Goal: Information Seeking & Learning: Compare options

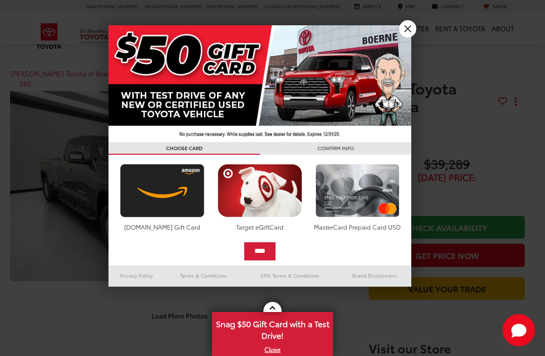
click at [403, 19] on div at bounding box center [272, 178] width 545 height 356
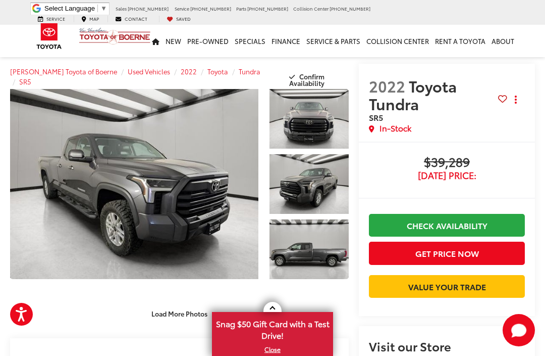
scroll to position [1, 0]
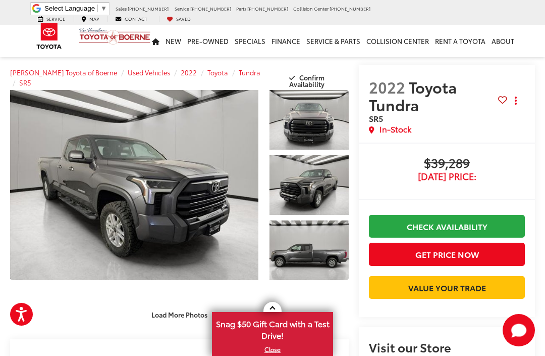
click at [137, 180] on link "Expand Photo 0" at bounding box center [134, 185] width 248 height 190
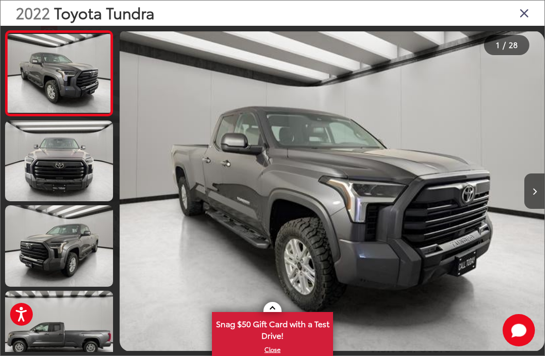
click at [39, 66] on link at bounding box center [59, 73] width 108 height 86
click at [57, 162] on link at bounding box center [59, 160] width 108 height 81
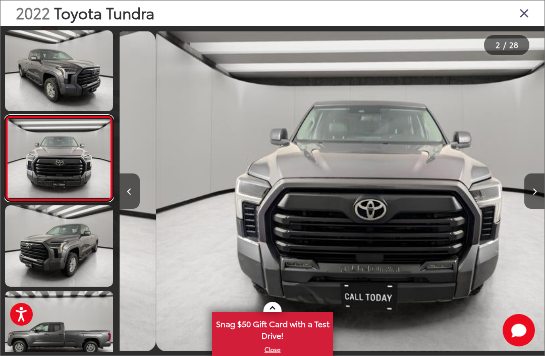
scroll to position [0, 425]
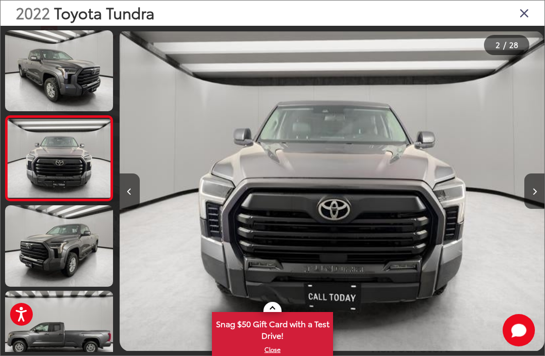
click at [49, 235] on link at bounding box center [59, 245] width 108 height 81
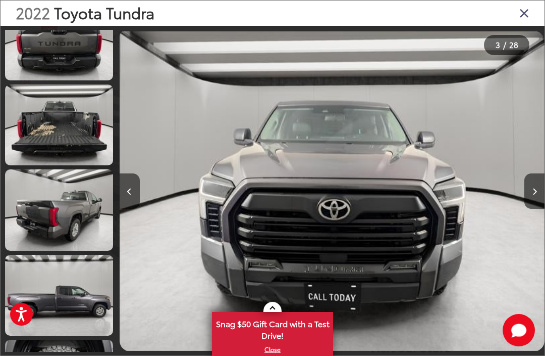
scroll to position [494, 0]
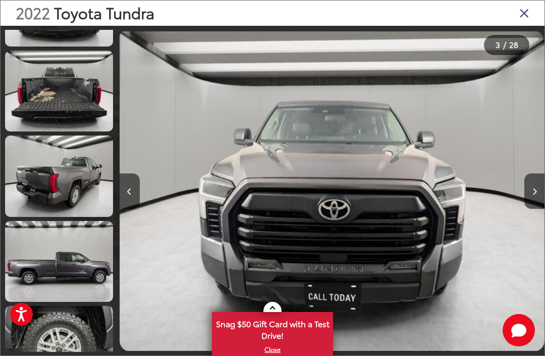
click at [46, 105] on link at bounding box center [59, 90] width 108 height 81
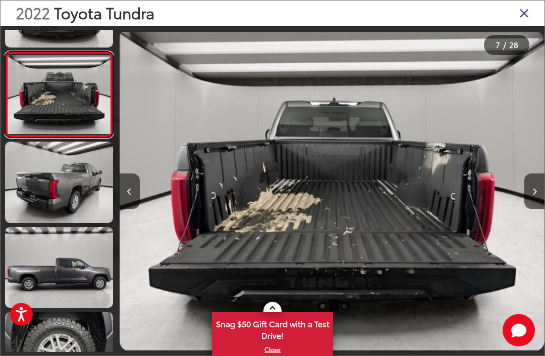
scroll to position [511, 0]
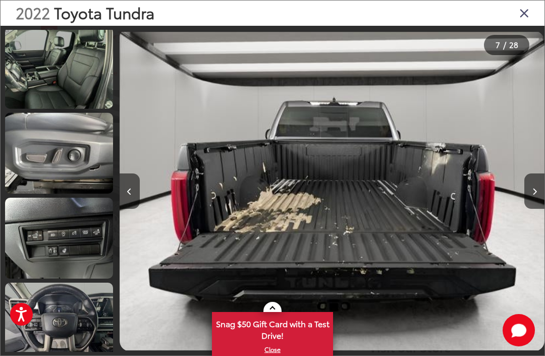
click at [46, 80] on link at bounding box center [59, 67] width 108 height 81
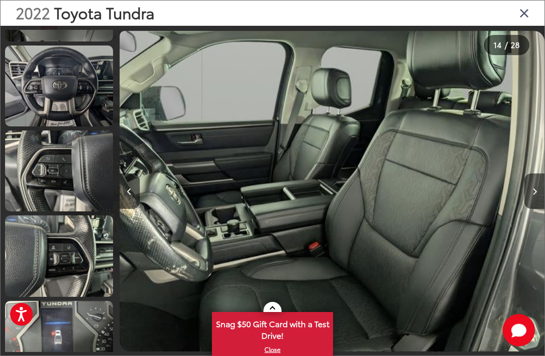
scroll to position [1349, 0]
click at [42, 97] on link at bounding box center [59, 85] width 108 height 81
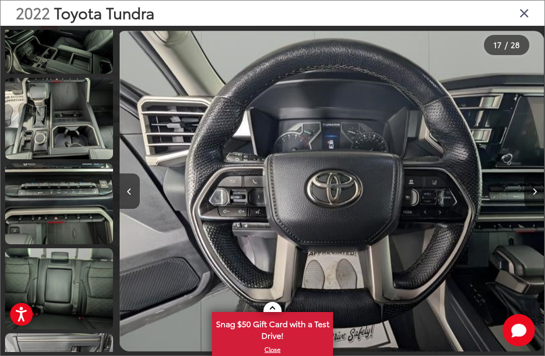
scroll to position [1911, 0]
click at [32, 91] on link at bounding box center [59, 118] width 108 height 81
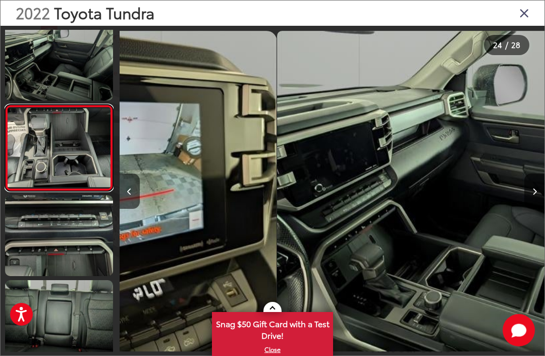
scroll to position [0, 9784]
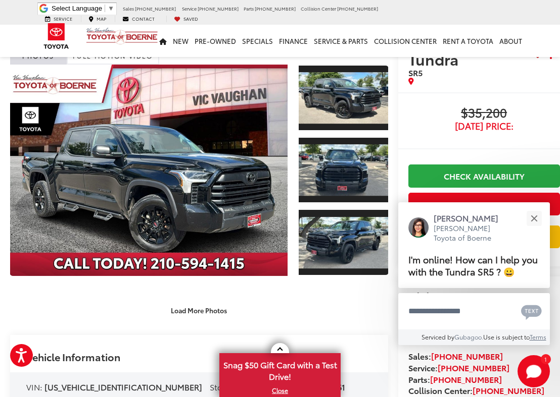
scroll to position [48, 0]
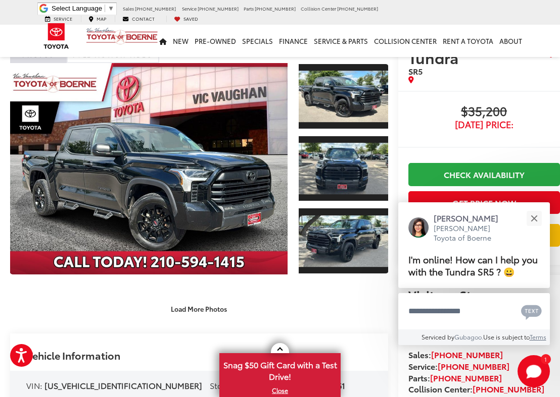
click at [80, 151] on link "Expand Photo 0" at bounding box center [148, 169] width 277 height 212
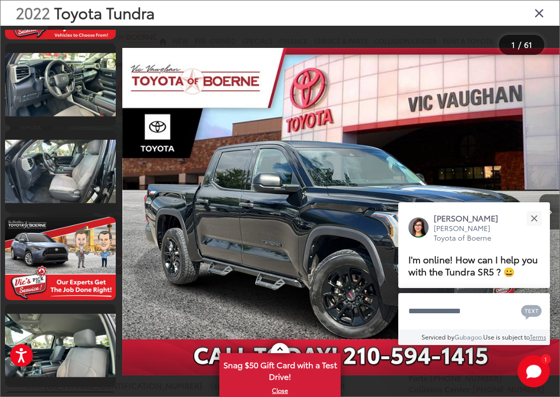
scroll to position [1470, 0]
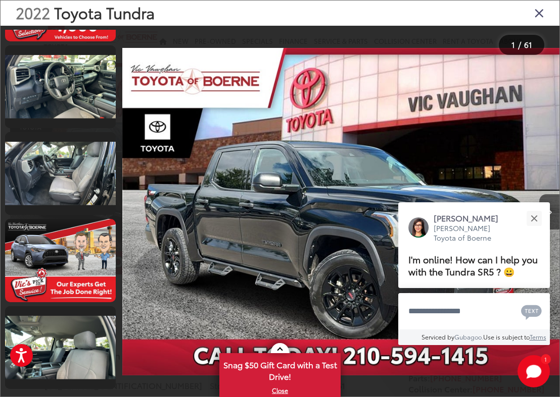
click at [48, 166] on link at bounding box center [60, 173] width 111 height 83
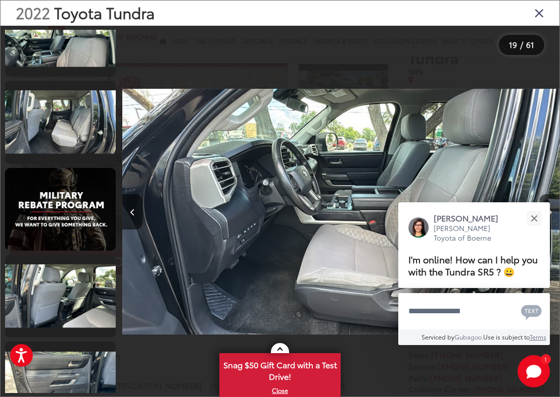
scroll to position [1783, 0]
click at [37, 117] on link at bounding box center [60, 122] width 111 height 83
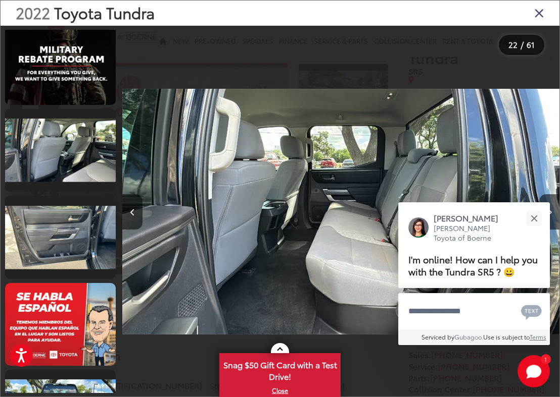
scroll to position [1928, 0]
click at [52, 163] on link at bounding box center [60, 150] width 111 height 83
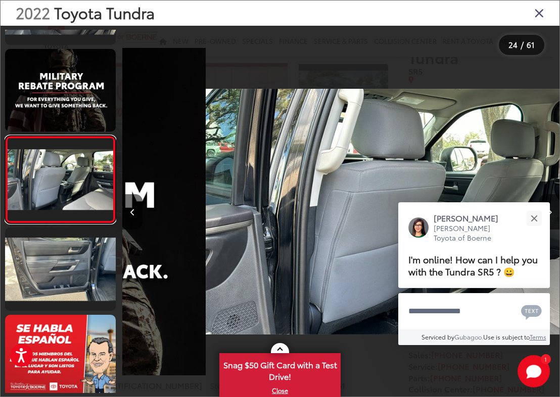
scroll to position [0, 10044]
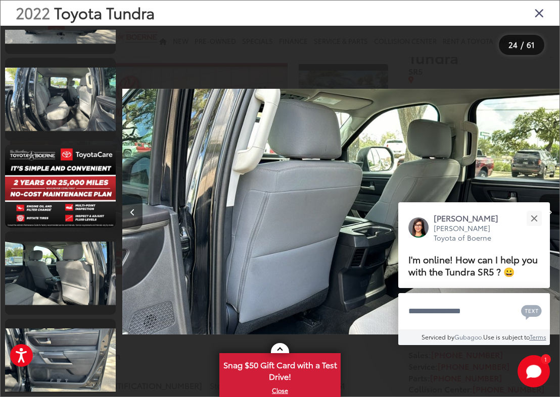
click at [531, 24] on div "2022 Toyota Tundra" at bounding box center [280, 13] width 559 height 25
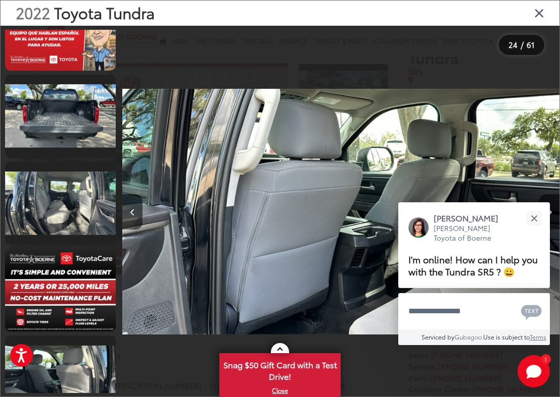
click at [529, 24] on div "2022 Toyota Tundra" at bounding box center [280, 13] width 559 height 25
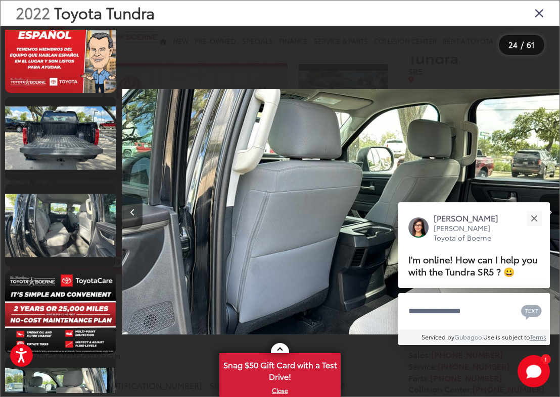
scroll to position [2199, 0]
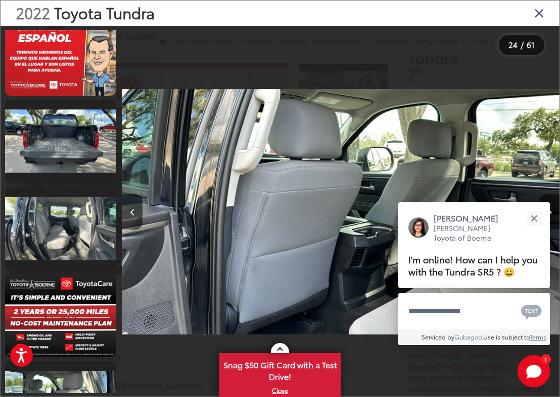
click at [543, 11] on icon "Close gallery" at bounding box center [539, 12] width 10 height 13
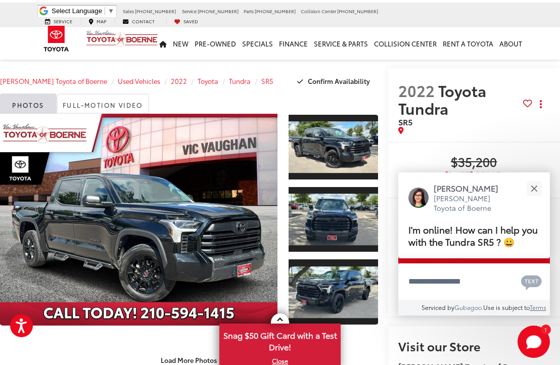
scroll to position [0, 10]
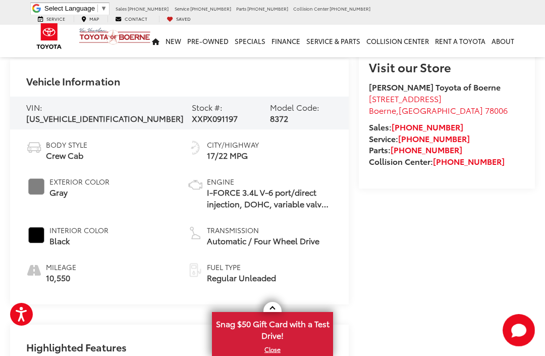
scroll to position [280, 0]
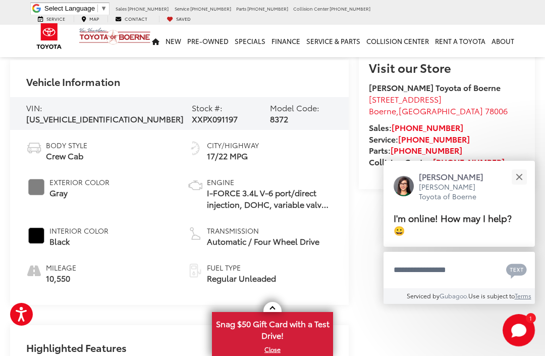
click at [518, 180] on button "Close" at bounding box center [520, 177] width 22 height 22
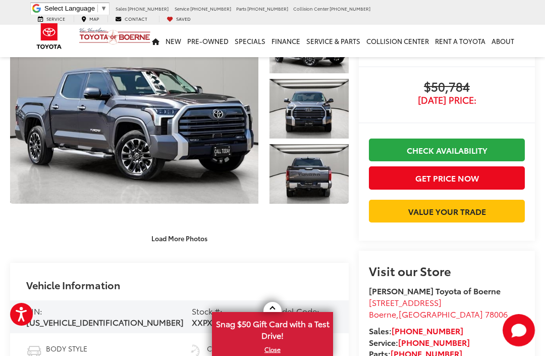
scroll to position [76, 0]
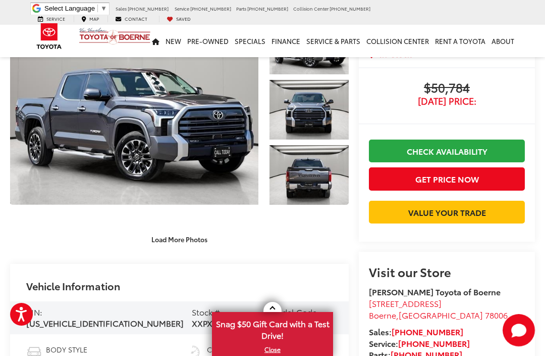
click at [313, 182] on link "Expand Photo 3" at bounding box center [309, 175] width 79 height 60
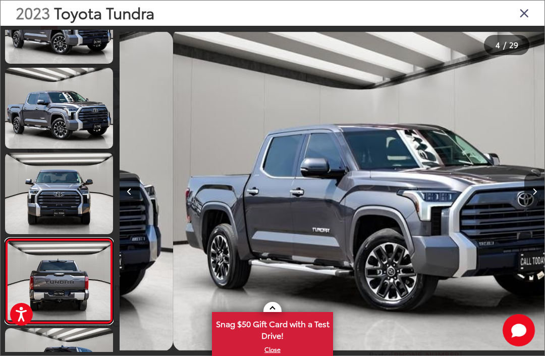
scroll to position [0, 1276]
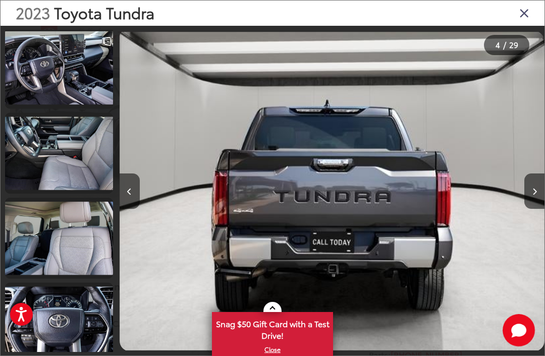
click at [38, 85] on link at bounding box center [59, 67] width 108 height 81
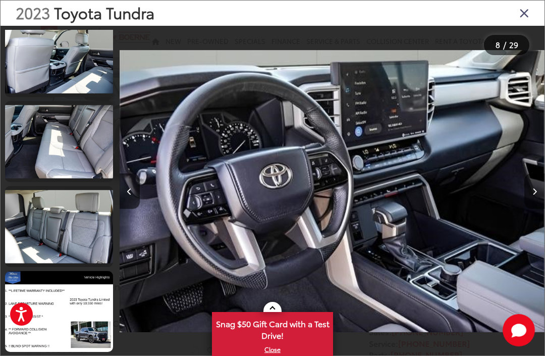
scroll to position [2143, 0]
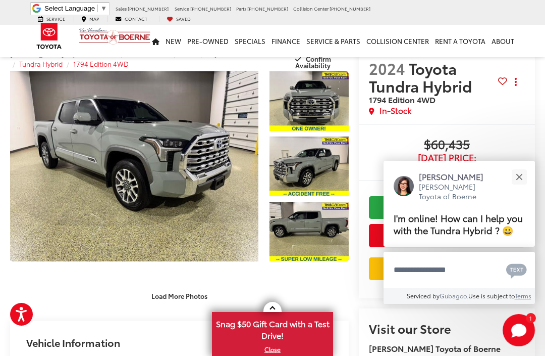
scroll to position [18, 0]
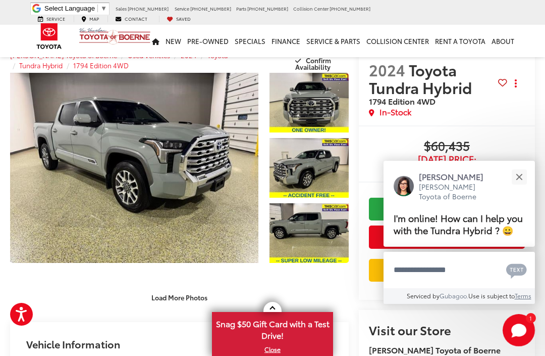
click at [85, 149] on link "Expand Photo 0" at bounding box center [134, 168] width 248 height 190
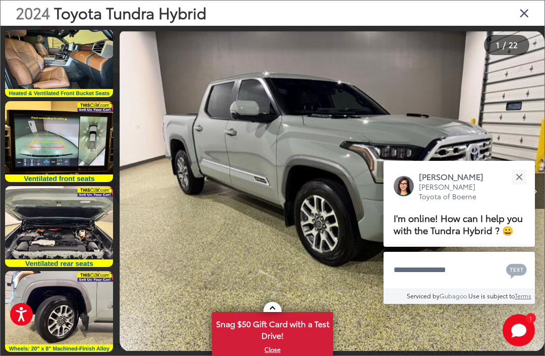
scroll to position [1548, 0]
click at [43, 226] on link at bounding box center [59, 226] width 108 height 81
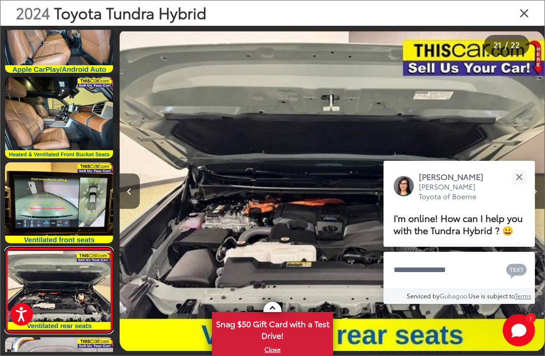
scroll to position [1481, 0]
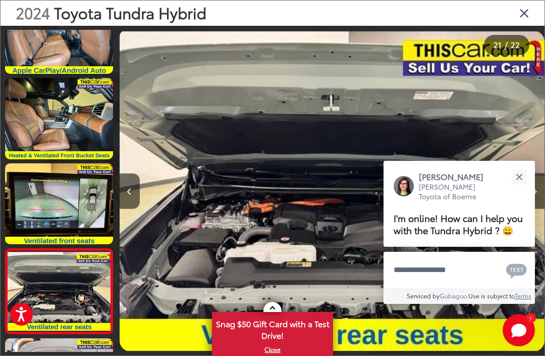
click at [40, 132] on link at bounding box center [59, 118] width 108 height 81
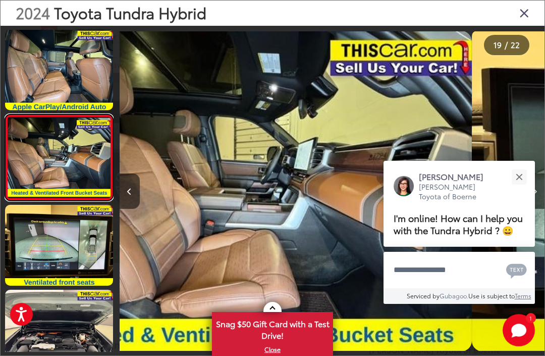
scroll to position [1440, 0]
